Goal: Task Accomplishment & Management: Use online tool/utility

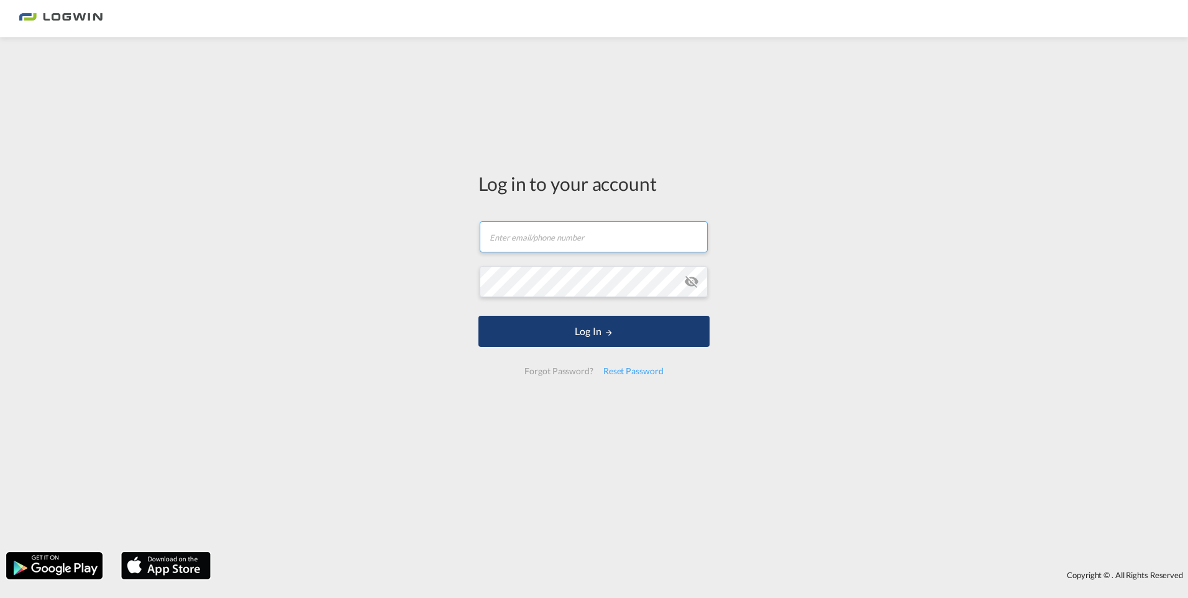
type input "[PERSON_NAME][EMAIL_ADDRESS][PERSON_NAME][DOMAIN_NAME]"
click at [592, 334] on button "Log In" at bounding box center [593, 331] width 231 height 31
